Goal: Navigation & Orientation: Find specific page/section

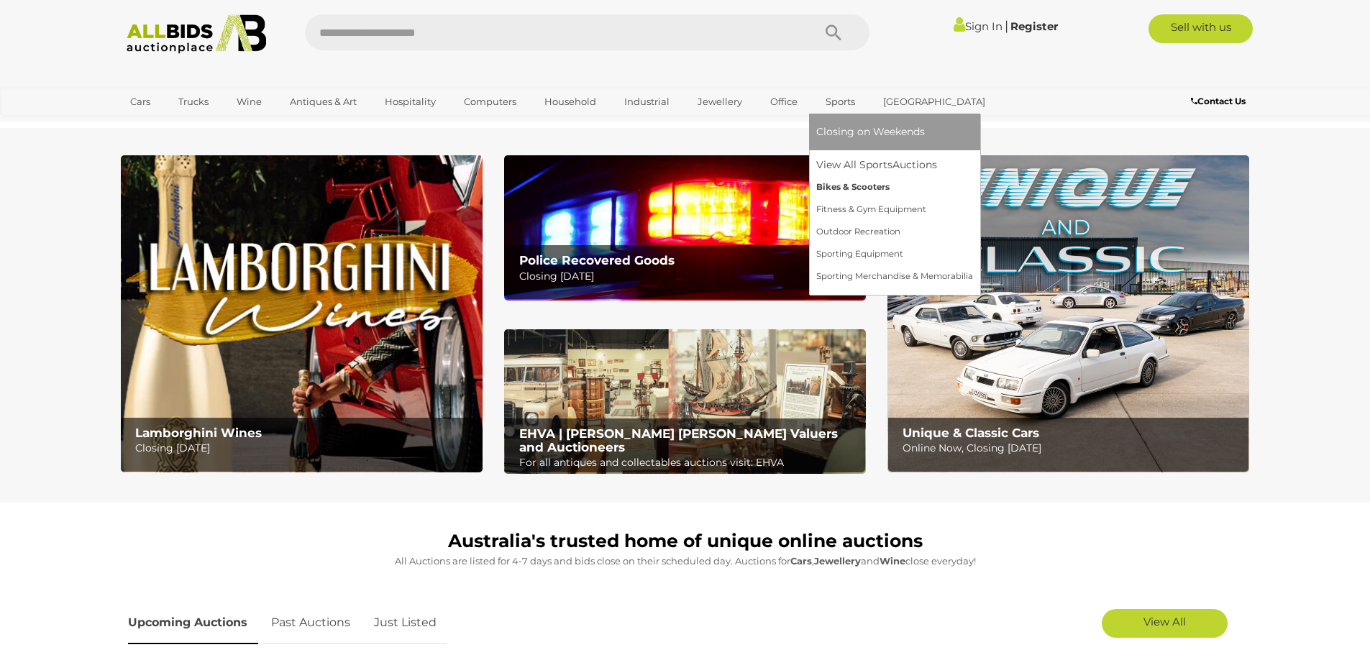
click at [829, 186] on link "Bikes & Scooters" at bounding box center [894, 187] width 157 height 22
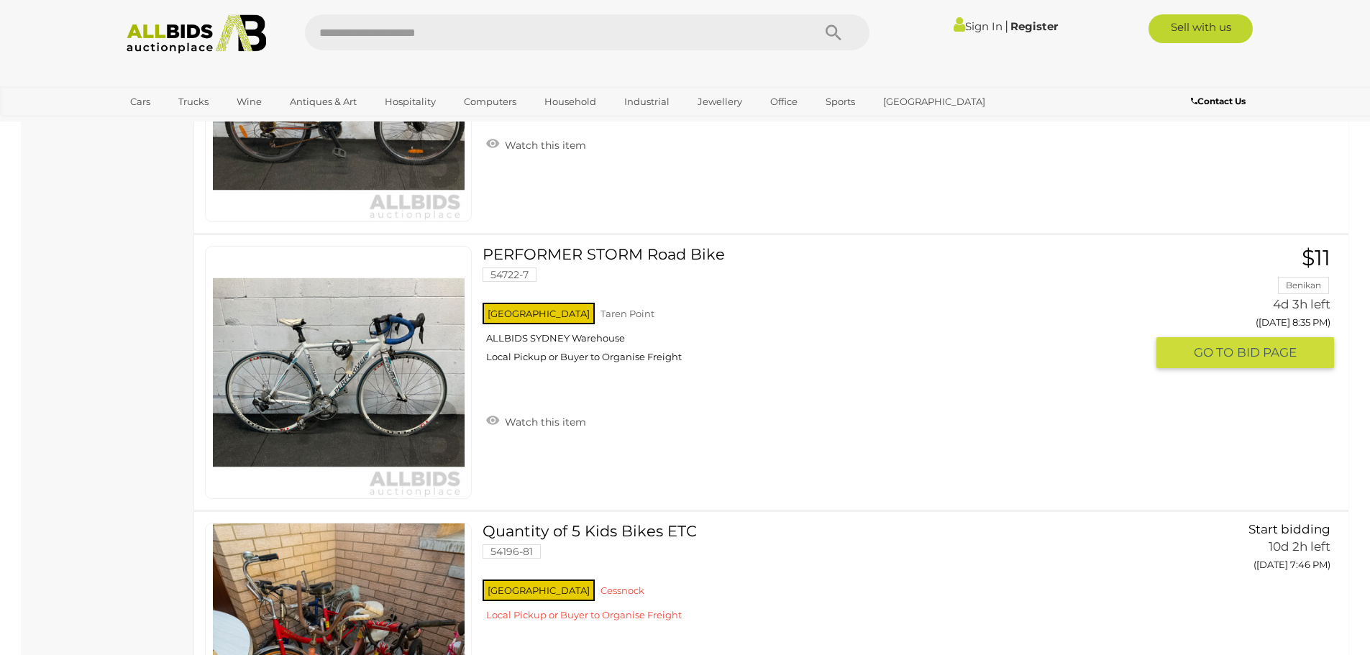
scroll to position [4747, 0]
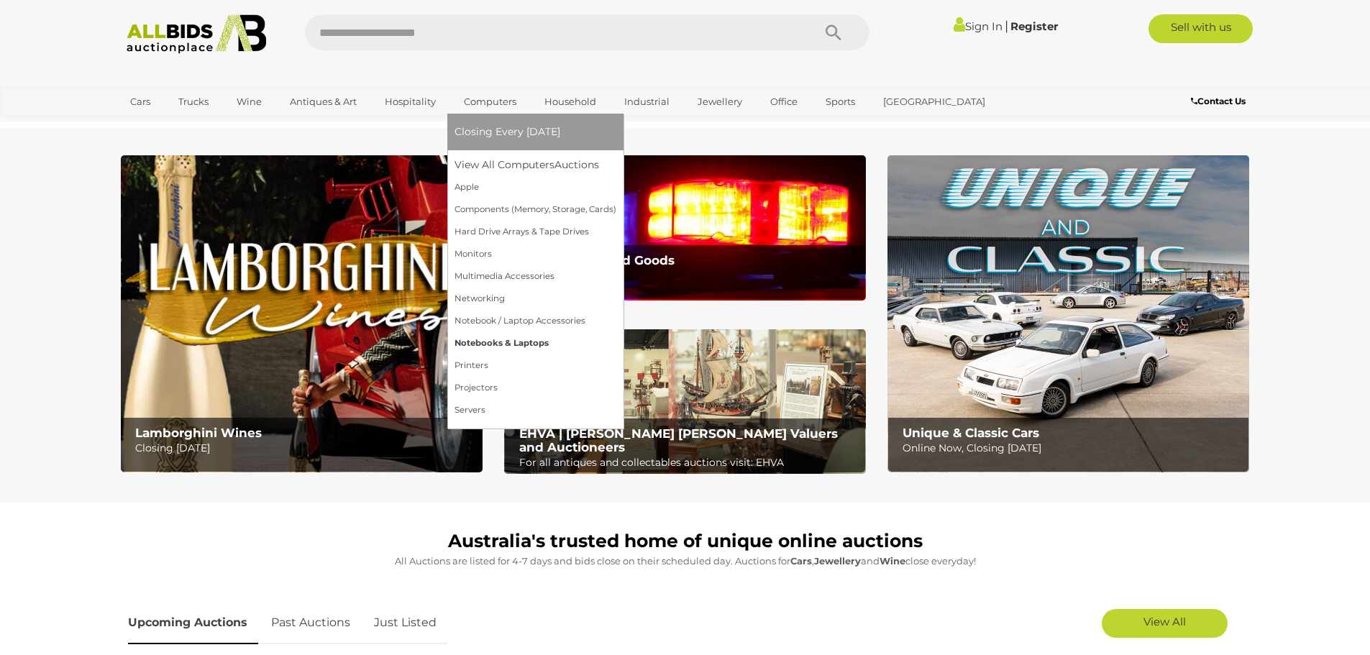
click at [480, 342] on link "Notebooks & Laptops" at bounding box center [536, 343] width 162 height 22
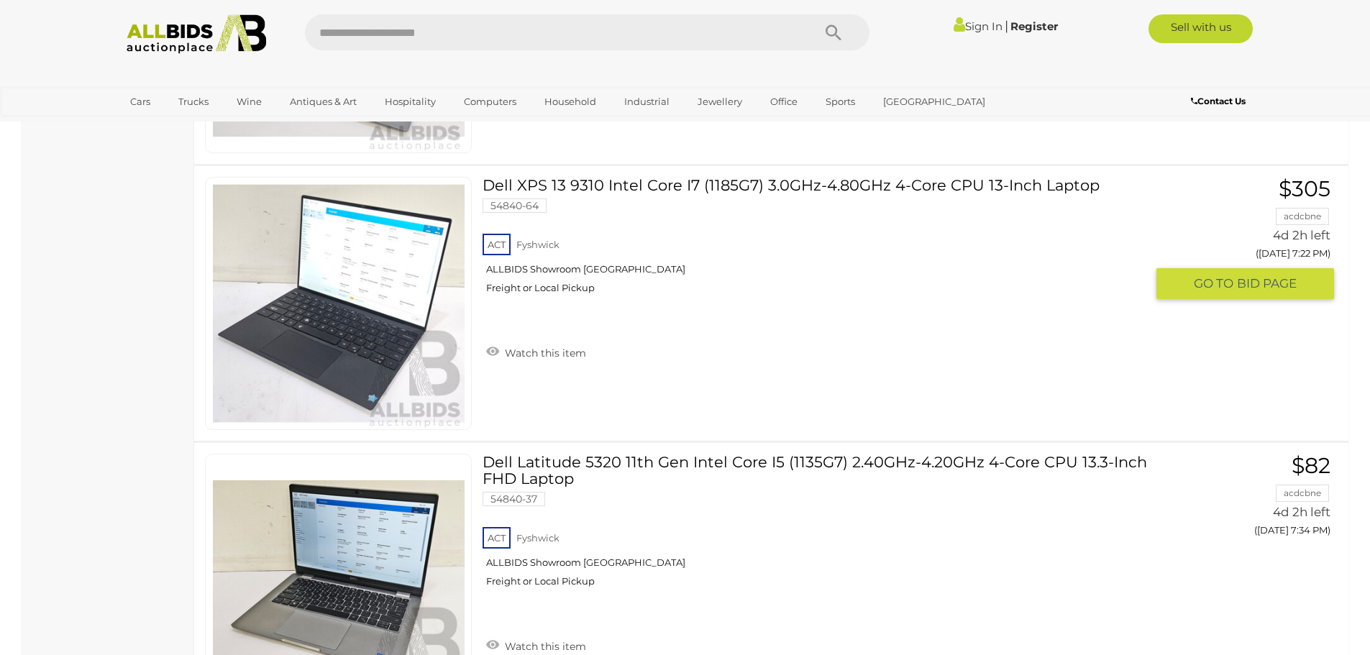
scroll to position [1007, 0]
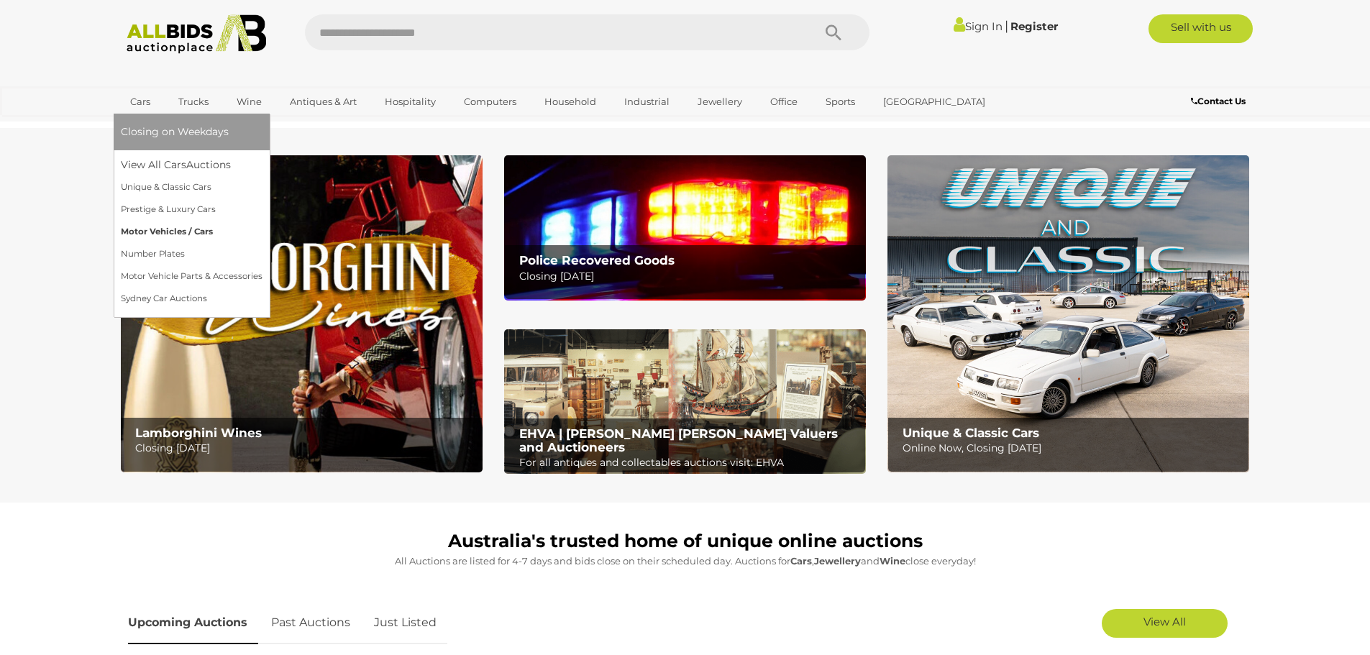
click at [160, 228] on link "Motor Vehicles / Cars" at bounding box center [192, 232] width 142 height 22
